Goal: Information Seeking & Learning: Compare options

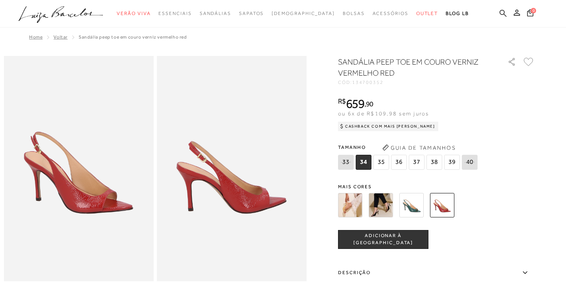
click at [505, 12] on icon at bounding box center [503, 12] width 7 height 7
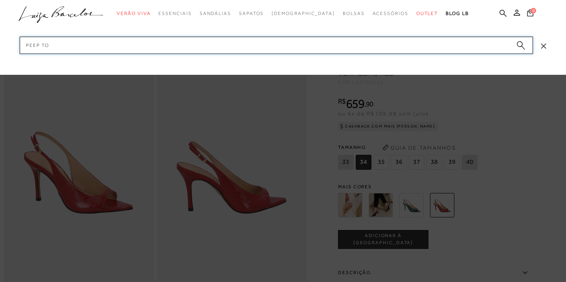
type input "peep toe"
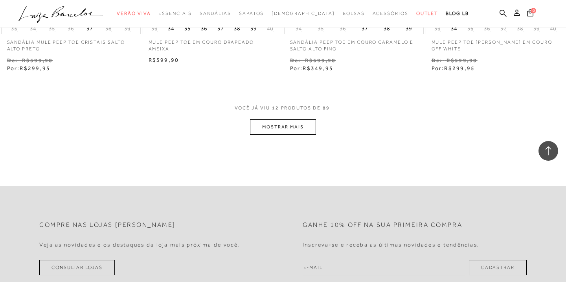
scroll to position [817, 0]
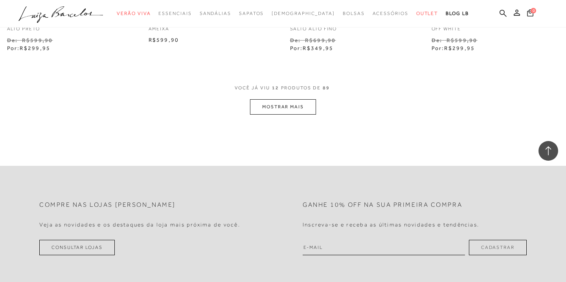
click at [281, 104] on button "MOSTRAR MAIS" at bounding box center [283, 106] width 66 height 15
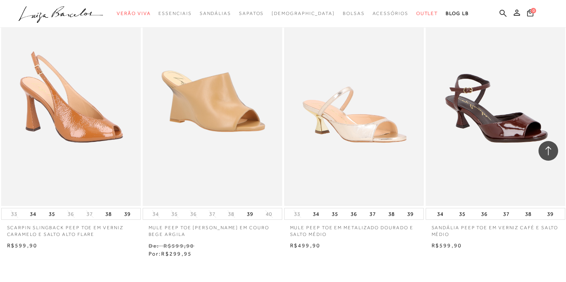
scroll to position [1471, 0]
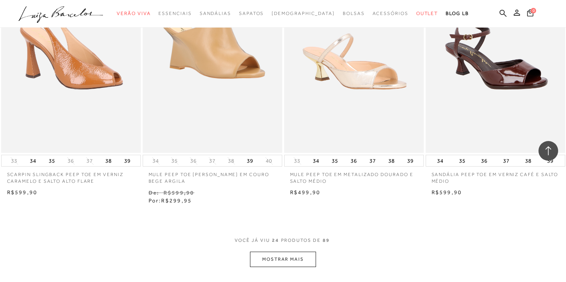
click at [302, 261] on button "MOSTRAR MAIS" at bounding box center [283, 258] width 66 height 15
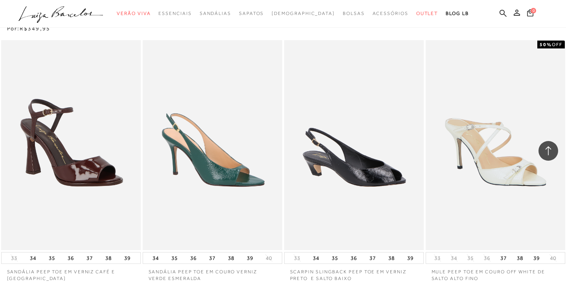
scroll to position [1914, 0]
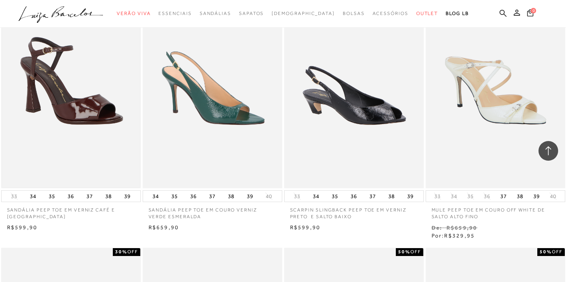
click at [120, 79] on img at bounding box center [71, 83] width 138 height 207
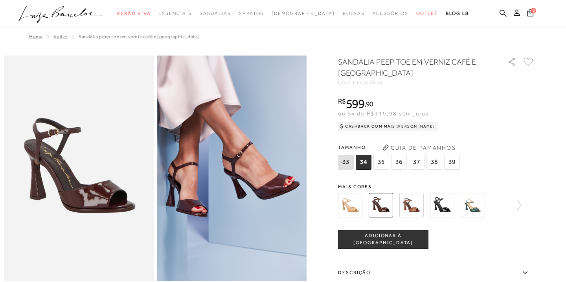
click at [414, 204] on img at bounding box center [411, 205] width 24 height 24
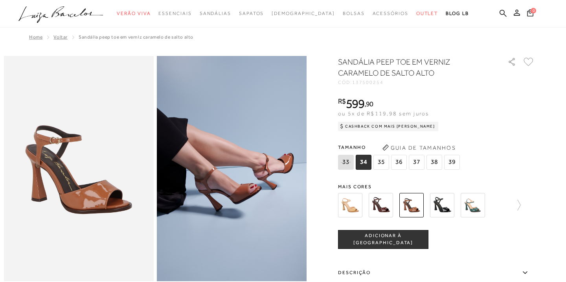
click at [381, 207] on img at bounding box center [381, 205] width 24 height 24
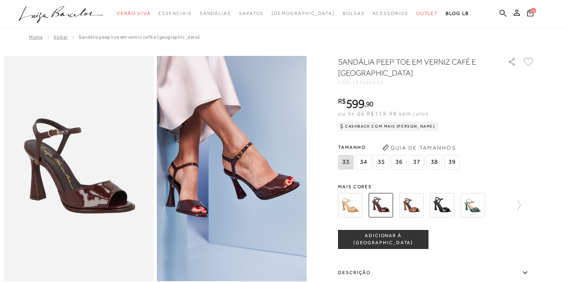
click at [411, 202] on img at bounding box center [411, 205] width 24 height 24
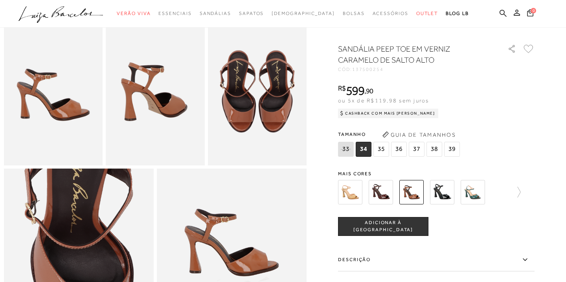
scroll to position [221, 0]
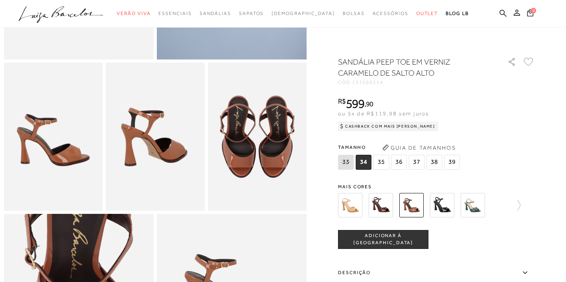
click at [359, 187] on span "Mais cores" at bounding box center [436, 186] width 197 height 5
click at [517, 205] on icon at bounding box center [515, 204] width 11 height 11
click at [371, 205] on img at bounding box center [364, 205] width 24 height 24
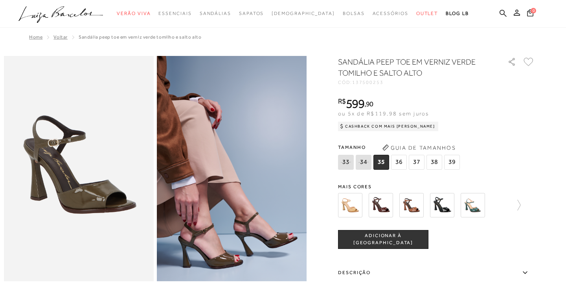
click at [353, 208] on img at bounding box center [350, 205] width 24 height 24
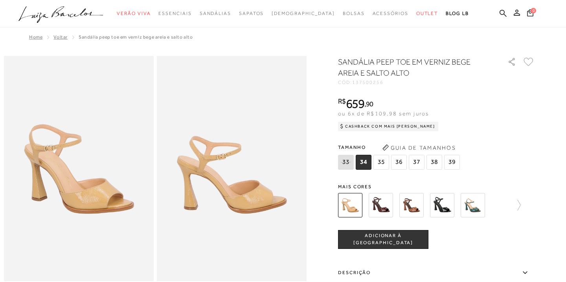
click at [380, 197] on img at bounding box center [381, 205] width 24 height 24
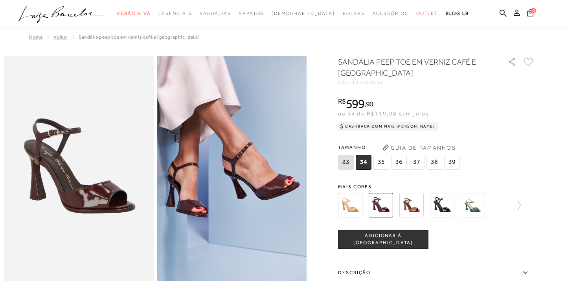
click at [506, 98] on div "R$ 599 , 90 ou 5x de R$119,98 sem juros Cashback com Mais Luiza R$599,90" at bounding box center [436, 112] width 197 height 31
click at [372, 83] on span "137500252" at bounding box center [367, 82] width 31 height 6
click at [381, 62] on h1 "SANDÁLIA PEEP TOE EM VERNIZ CAFÉ E SALTO ALTO" at bounding box center [411, 67] width 147 height 22
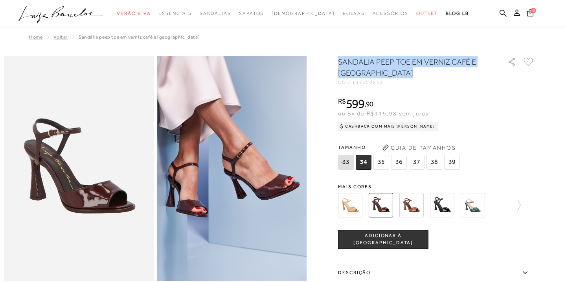
click at [381, 62] on h1 "SANDÁLIA PEEP TOE EM VERNIZ CAFÉ E SALTO ALTO" at bounding box center [411, 67] width 147 height 22
copy div "SANDÁLIA PEEP TOE EM VERNIZ CAFÉ E SALTO ALTO"
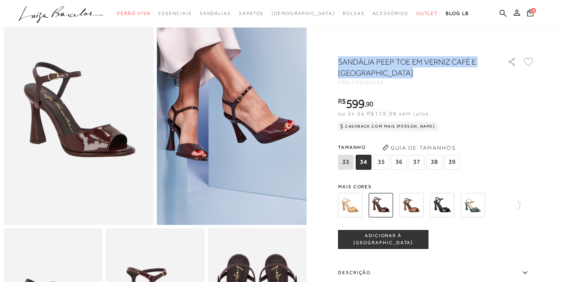
scroll to position [99, 0]
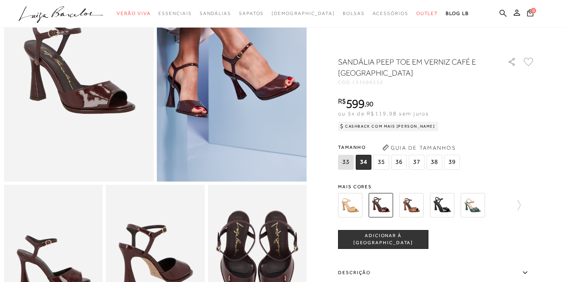
click at [402, 270] on label "Descrição" at bounding box center [436, 272] width 197 height 23
click at [0, 0] on input "Descrição" at bounding box center [0, 0] width 0 height 0
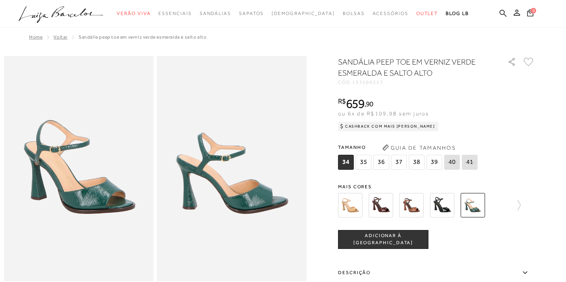
click at [380, 206] on img at bounding box center [381, 205] width 24 height 24
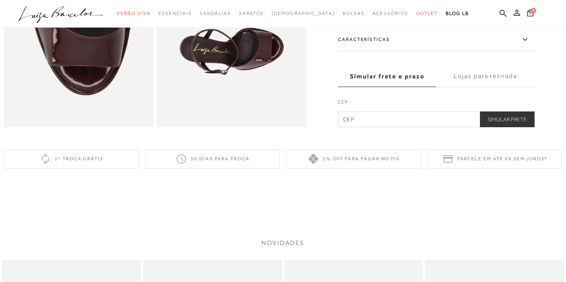
scroll to position [400, 0]
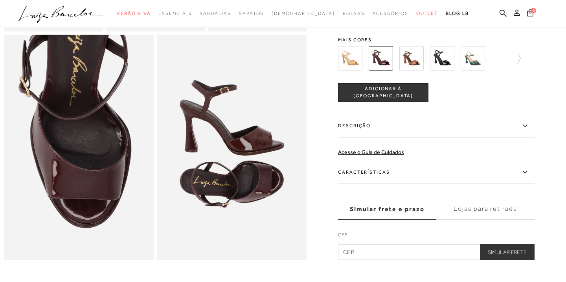
click at [479, 127] on label "Descrição" at bounding box center [436, 125] width 197 height 23
click at [0, 0] on input "Descrição" at bounding box center [0, 0] width 0 height 0
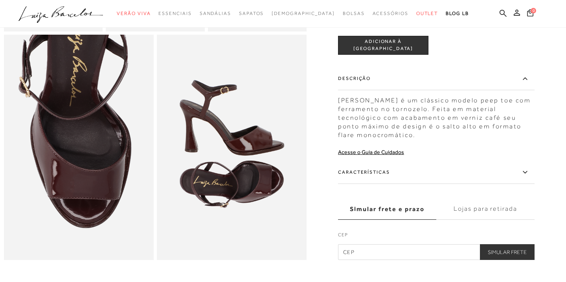
click at [517, 171] on label "Características" at bounding box center [436, 172] width 197 height 23
click at [0, 0] on input "Características" at bounding box center [0, 0] width 0 height 0
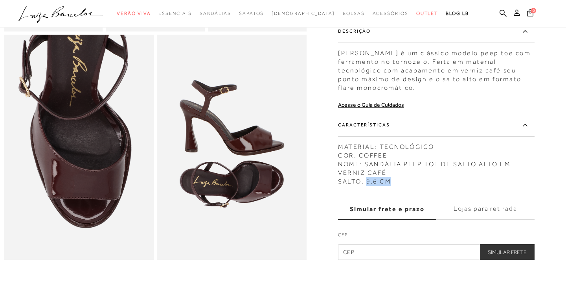
drag, startPoint x: 366, startPoint y: 182, endPoint x: 388, endPoint y: 182, distance: 22.8
click at [388, 182] on div "MATERIAL: TECNOLÓGICO COR: COFFEE NOME: SANDÁLIA PEEP TOE DE SALTO ALTO EM VERN…" at bounding box center [436, 161] width 197 height 47
copy div "9,6 CM"
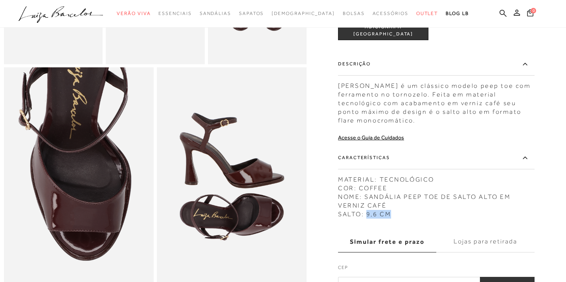
scroll to position [368, 0]
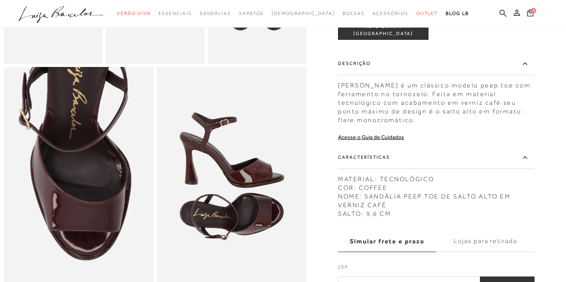
click at [376, 94] on div "Essa sandália é um clássico modelo peep toe com ferramento no tornozelo. Feita …" at bounding box center [436, 100] width 197 height 47
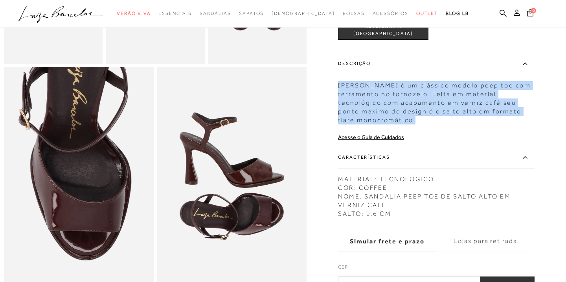
click at [376, 94] on div "Essa sandália é um clássico modelo peep toe com ferramento no tornozelo. Feita …" at bounding box center [436, 100] width 197 height 47
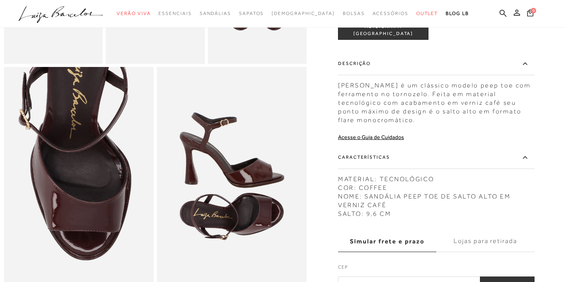
click at [468, 93] on div "Essa sandália é um clássico modelo peep toe com ferramento no tornozelo. Feita …" at bounding box center [436, 100] width 197 height 47
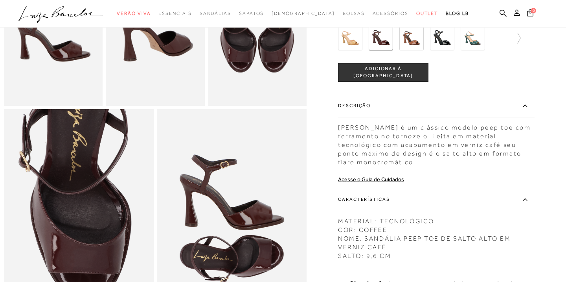
scroll to position [326, 0]
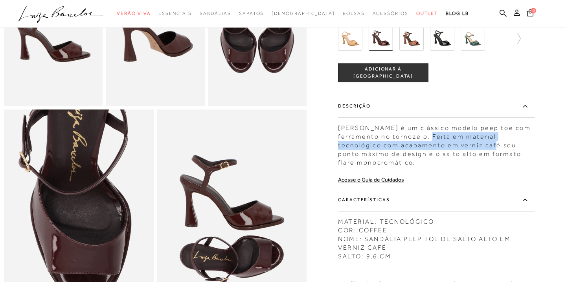
drag, startPoint x: 431, startPoint y: 136, endPoint x: 495, endPoint y: 147, distance: 65.8
click at [495, 147] on div "Essa sandália é um clássico modelo peep toe com ferramento no tornozelo. Feita …" at bounding box center [436, 143] width 197 height 47
copy div "Feita em material tecnológico com acabamento em verniz café"
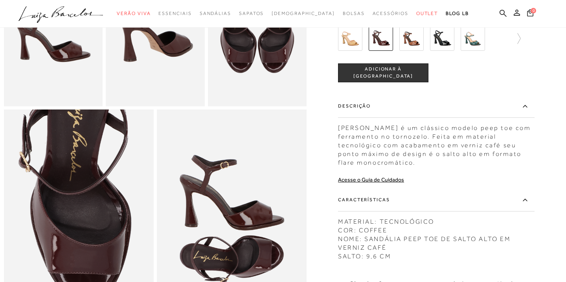
click at [469, 127] on div "Essa sandália é um clássico modelo peep toe com ferramento no tornozelo. Feita …" at bounding box center [436, 143] width 197 height 47
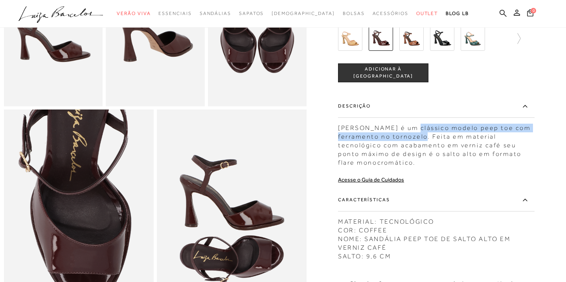
drag, startPoint x: 407, startPoint y: 128, endPoint x: 425, endPoint y: 138, distance: 21.0
click at [425, 138] on div "Essa sandália é um clássico modelo peep toe com ferramento no tornozelo. Feita …" at bounding box center [436, 143] width 197 height 47
copy div "clássico modelo peep toe com ferramento no tornozelo"
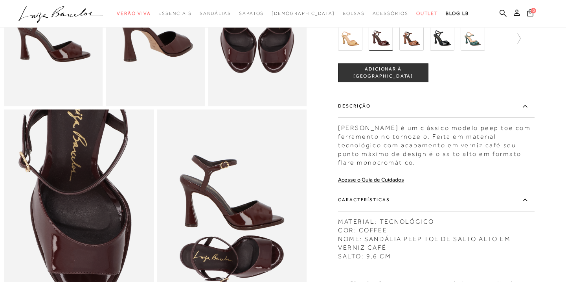
click at [427, 165] on div "Essa sandália é um clássico modelo peep toe com ferramento no tornozelo. Feita …" at bounding box center [436, 143] width 197 height 47
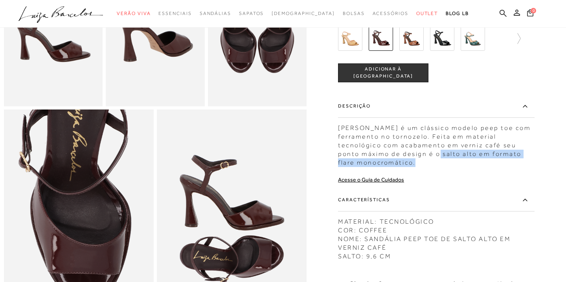
drag, startPoint x: 437, startPoint y: 154, endPoint x: 450, endPoint y: 162, distance: 15.4
click at [450, 162] on div "Essa sandália é um clássico modelo peep toe com ferramento no tornozelo. Feita …" at bounding box center [436, 143] width 197 height 47
copy div "salto alto em formato flare monocromático."
